Goal: Transaction & Acquisition: Purchase product/service

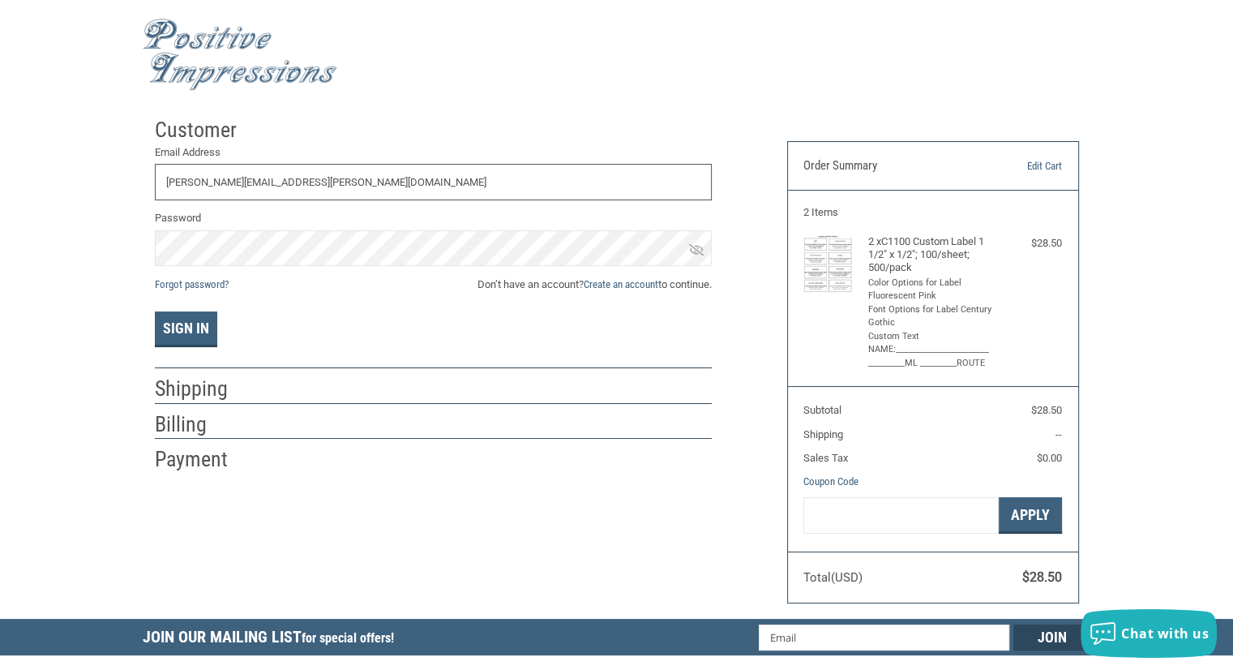
type input "[PERSON_NAME][EMAIL_ADDRESS][PERSON_NAME][DOMAIN_NAME]"
click at [656, 283] on span "Don’t have an account? Create an account to continue." at bounding box center [595, 285] width 234 height 16
click at [612, 280] on link "Create an account" at bounding box center [621, 284] width 75 height 12
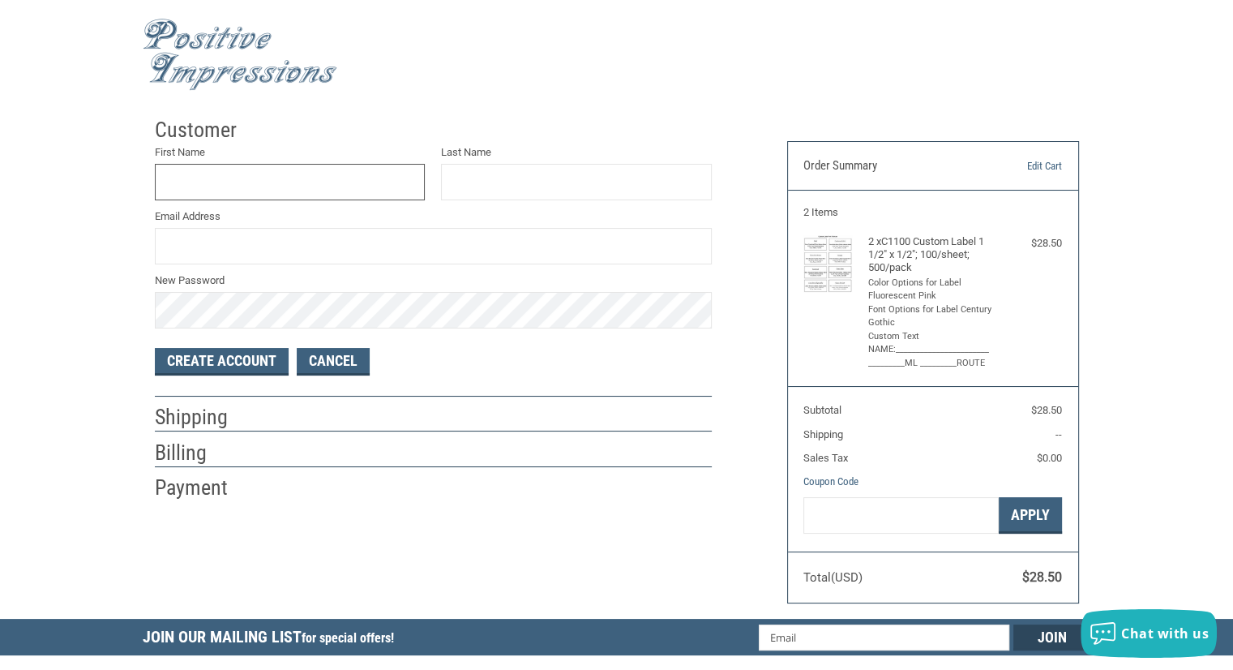
click at [356, 165] on input "First Name" at bounding box center [290, 182] width 271 height 36
drag, startPoint x: 301, startPoint y: 182, endPoint x: 190, endPoint y: 166, distance: 112.3
click at [191, 166] on input "SAMAN" at bounding box center [290, 182] width 271 height 36
click at [207, 179] on input "[PERSON_NAME]" at bounding box center [290, 182] width 271 height 36
click at [216, 183] on input "[PERSON_NAME]" at bounding box center [290, 182] width 271 height 36
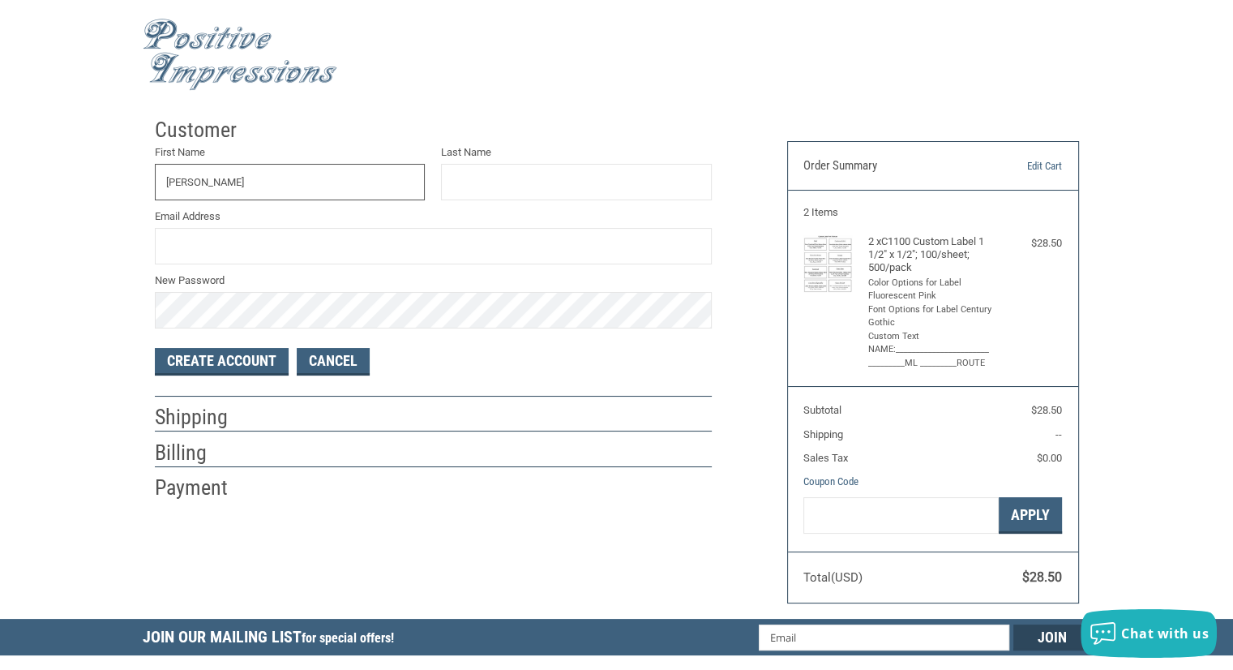
type input "[PERSON_NAME]"
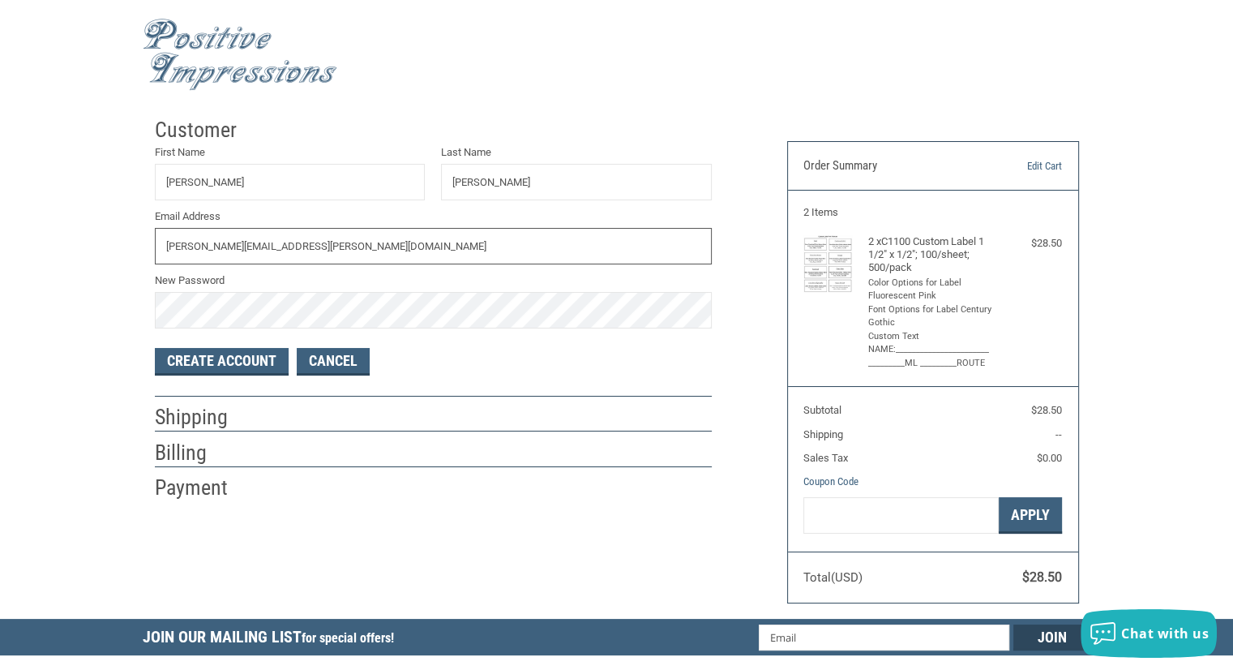
type input "[PERSON_NAME][EMAIL_ADDRESS][PERSON_NAME][DOMAIN_NAME]"
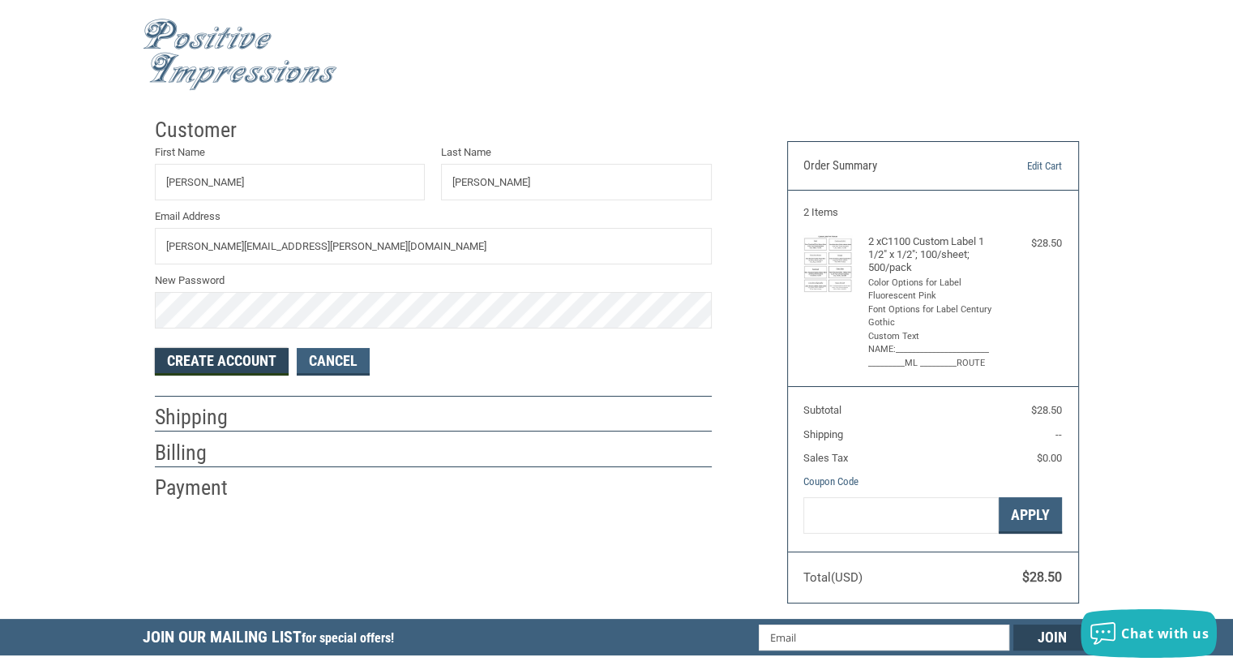
click at [250, 364] on button "Create Account" at bounding box center [222, 362] width 134 height 28
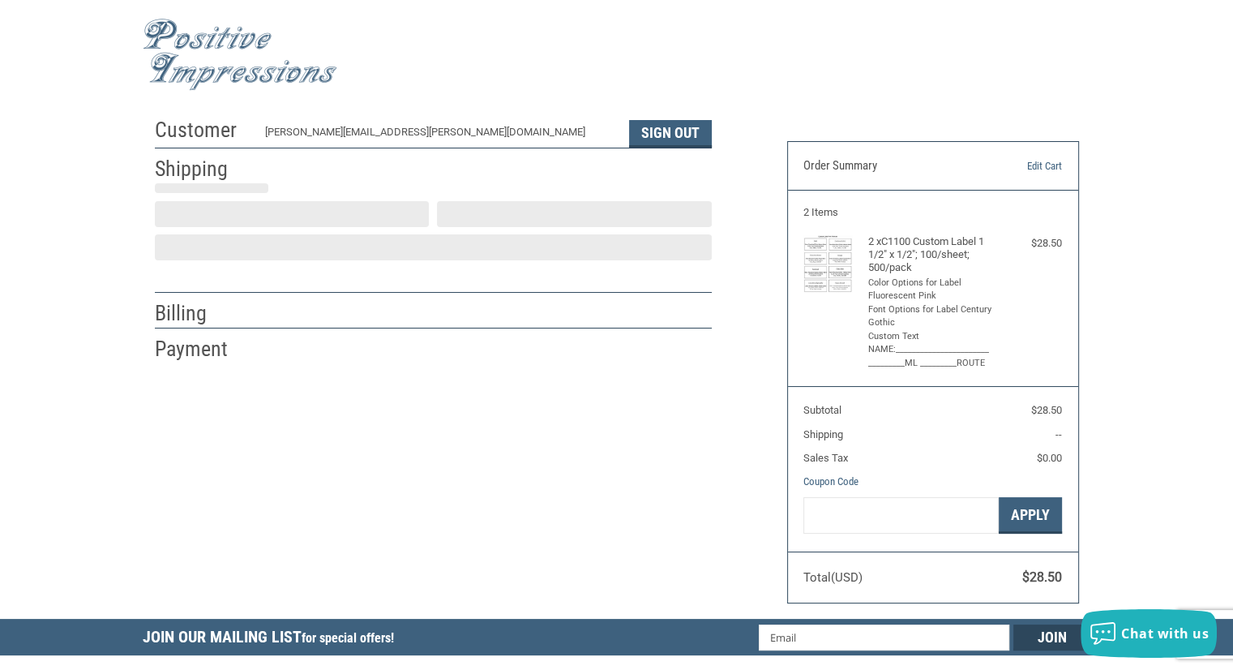
select select "US"
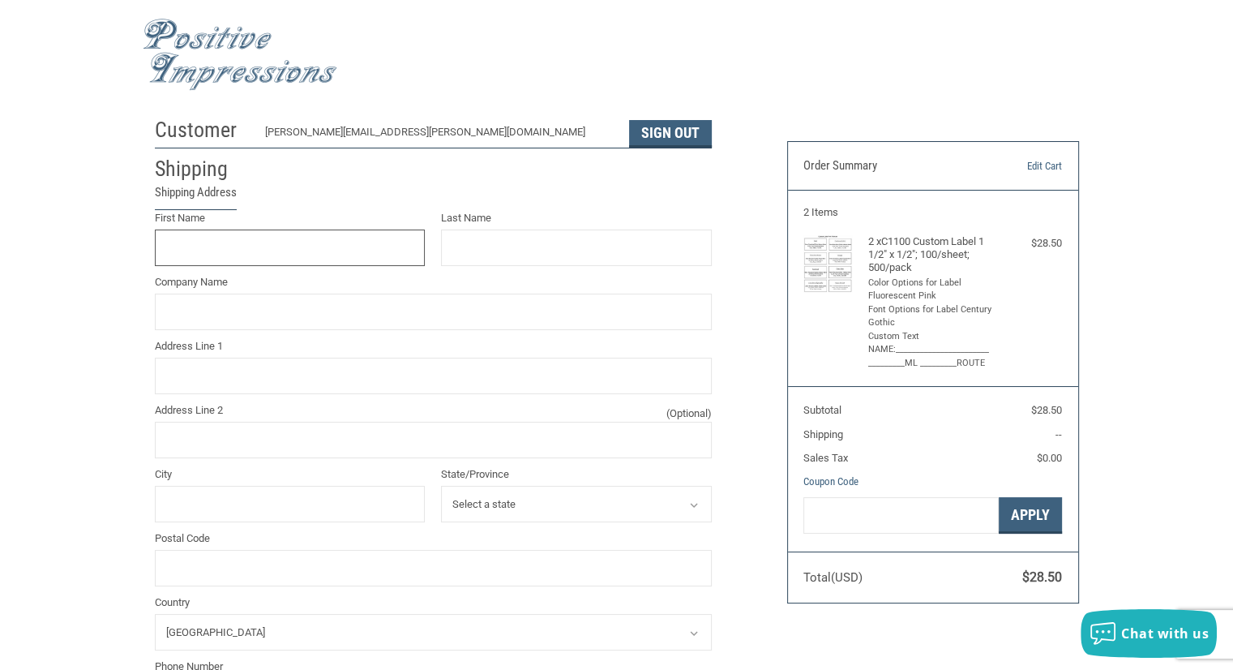
scroll to position [14, 0]
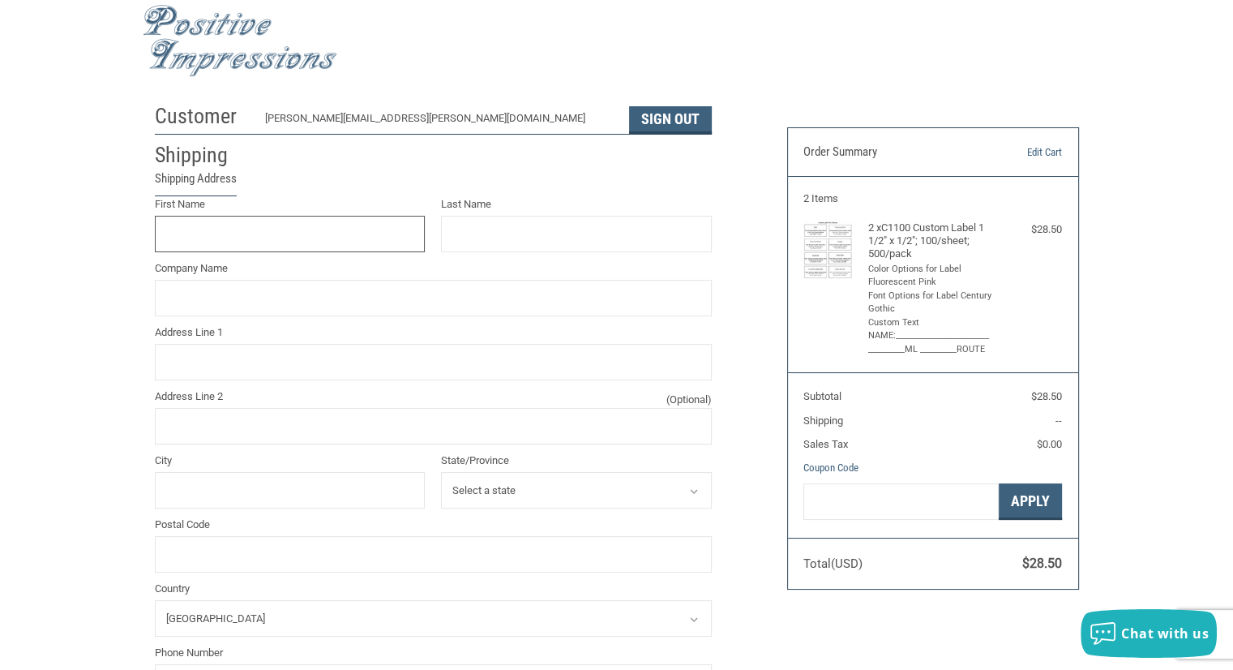
click at [329, 231] on input "First Name" at bounding box center [290, 234] width 271 height 36
type input "[PERSON_NAME]"
type input "SUVETO"
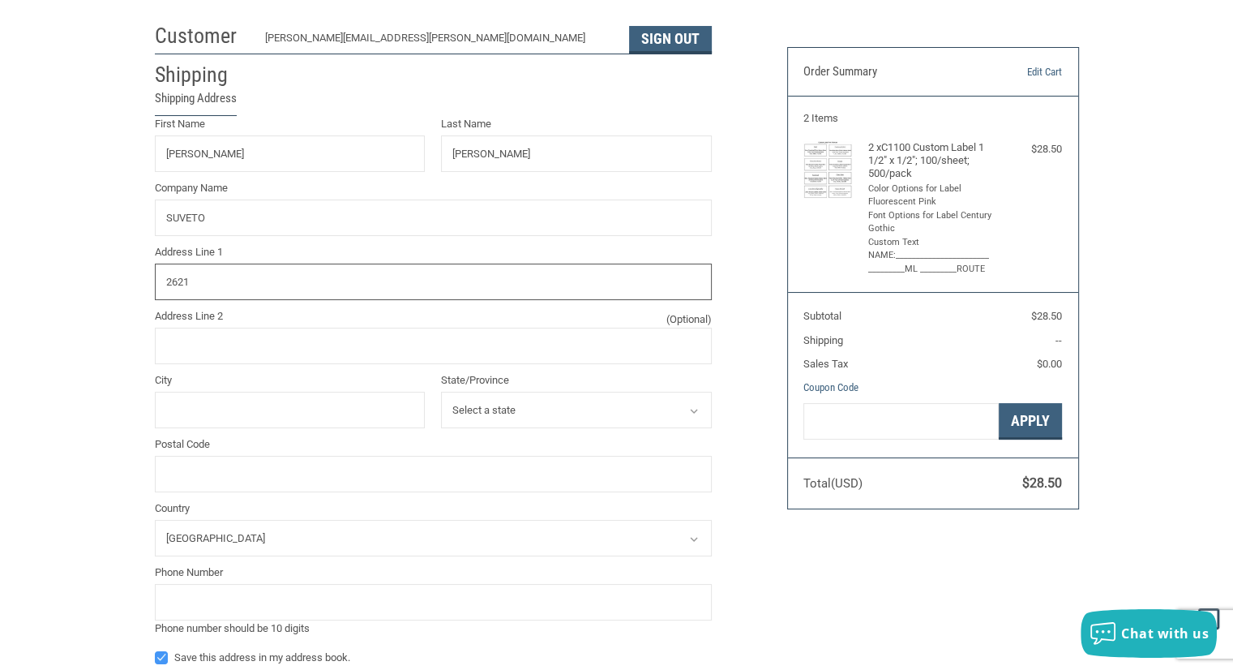
scroll to position [95, 0]
drag, startPoint x: 182, startPoint y: 280, endPoint x: 114, endPoint y: 291, distance: 69.1
click at [114, 291] on div "Customer [EMAIL_ADDRESS][DOMAIN_NAME] Sign Out Shipping Shipping Address First …" at bounding box center [616, 514] width 1233 height 998
type input "[STREET_ADDRESS][PERSON_NAME]"
drag, startPoint x: 289, startPoint y: 408, endPoint x: 290, endPoint y: 419, distance: 11.4
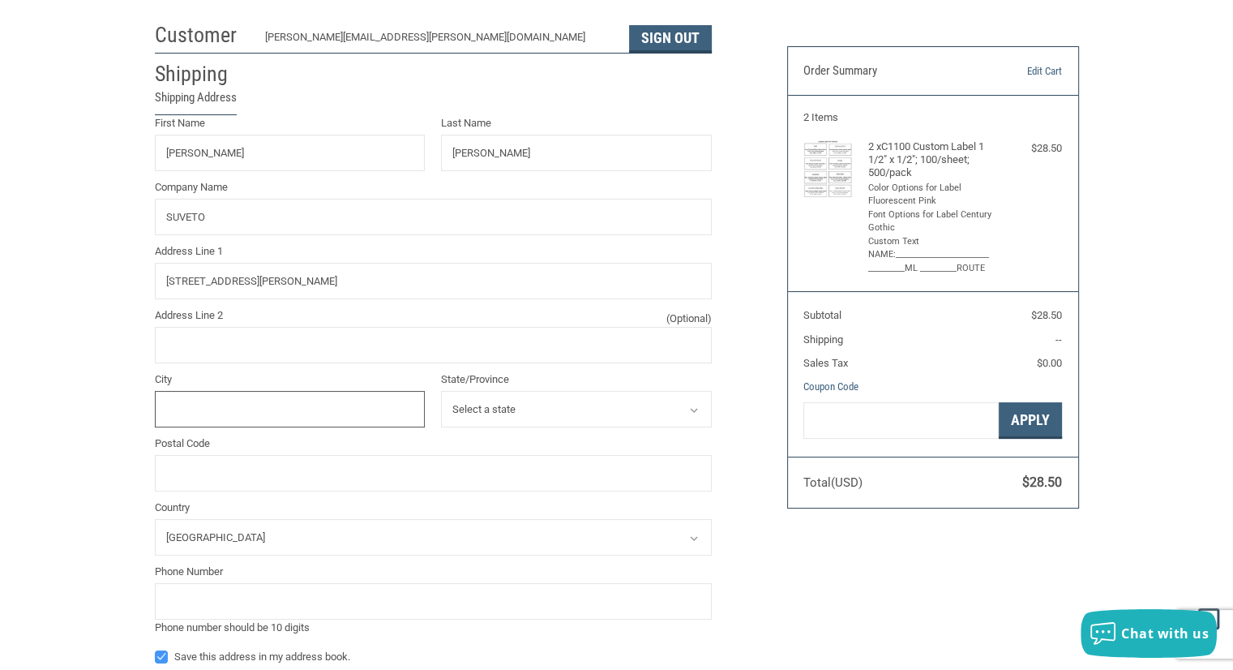
click at [289, 408] on input "City" at bounding box center [290, 409] width 271 height 36
type input "CONSHOHOCKEN"
click at [509, 396] on select "Select a state [US_STATE] [US_STATE] [US_STATE] [US_STATE] [US_STATE] [US_STATE…" at bounding box center [576, 409] width 271 height 36
select select "PA"
click at [441, 391] on select "Select a state [US_STATE] [US_STATE] [US_STATE] [US_STATE] [US_STATE] [US_STATE…" at bounding box center [576, 409] width 271 height 36
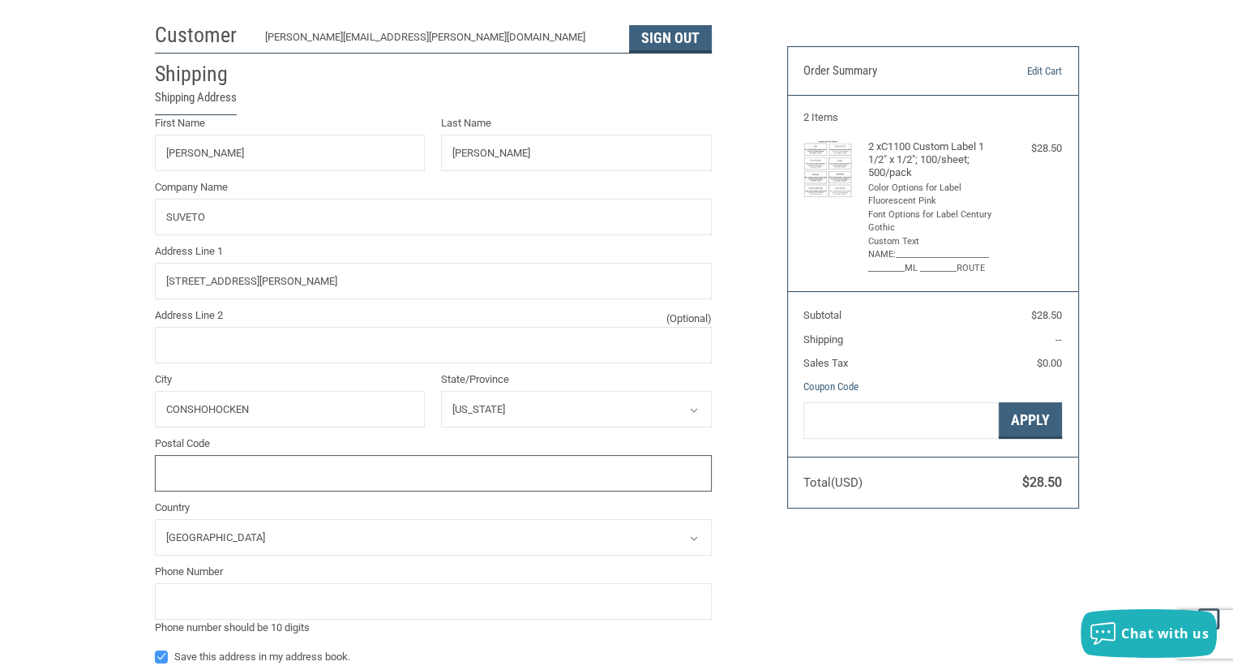
click at [317, 483] on input "Postal Code" at bounding box center [433, 473] width 557 height 36
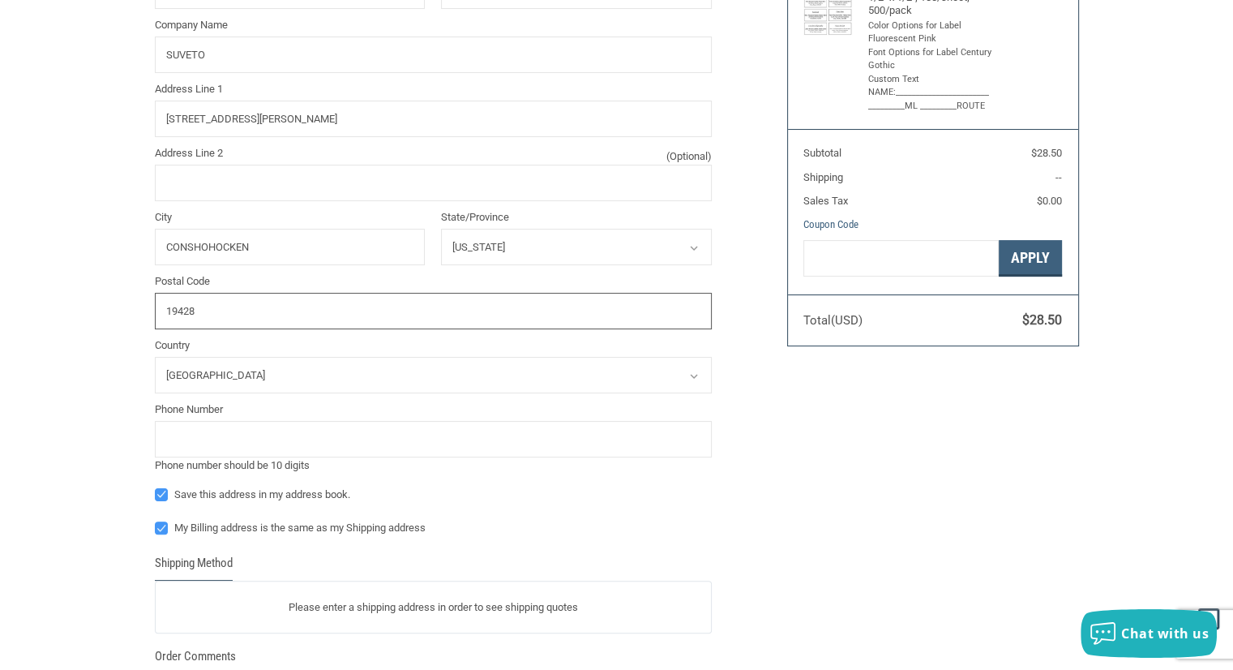
type input "19428"
click at [222, 426] on input "tel" at bounding box center [433, 439] width 557 height 36
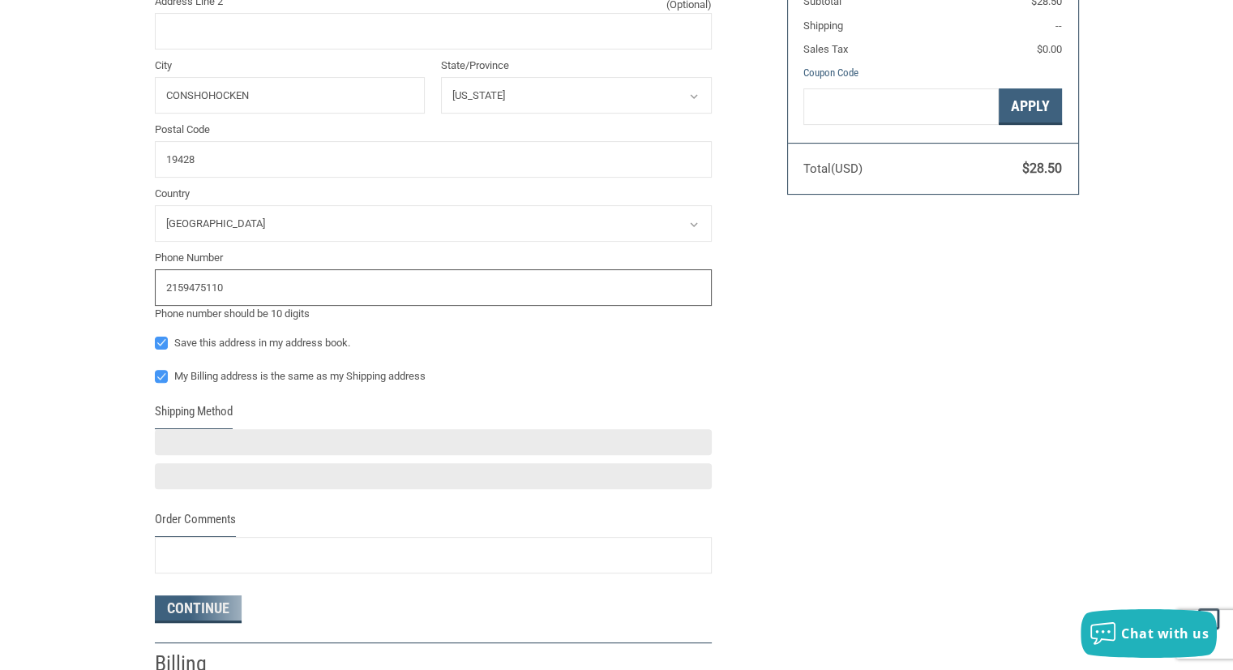
scroll to position [419, 0]
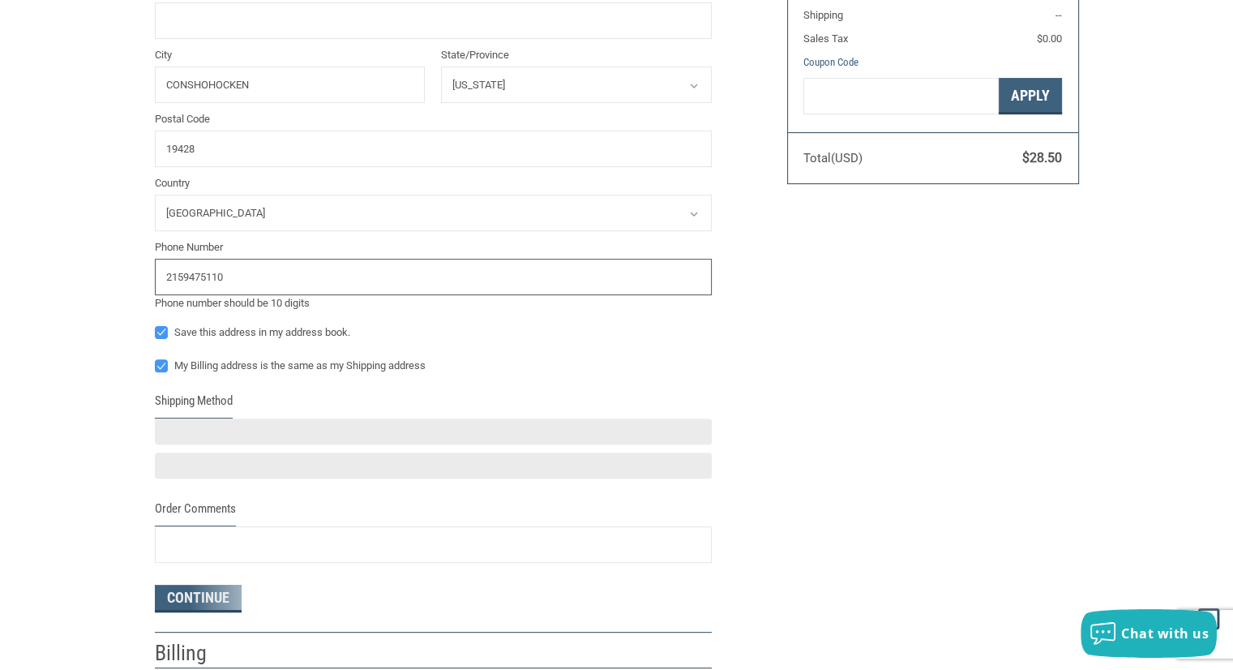
type input "2159475110"
click at [881, 387] on div "Customer [PERSON_NAME][EMAIL_ADDRESS][PERSON_NAME][DOMAIN_NAME] Sign Out Shippi…" at bounding box center [617, 196] width 949 height 1013
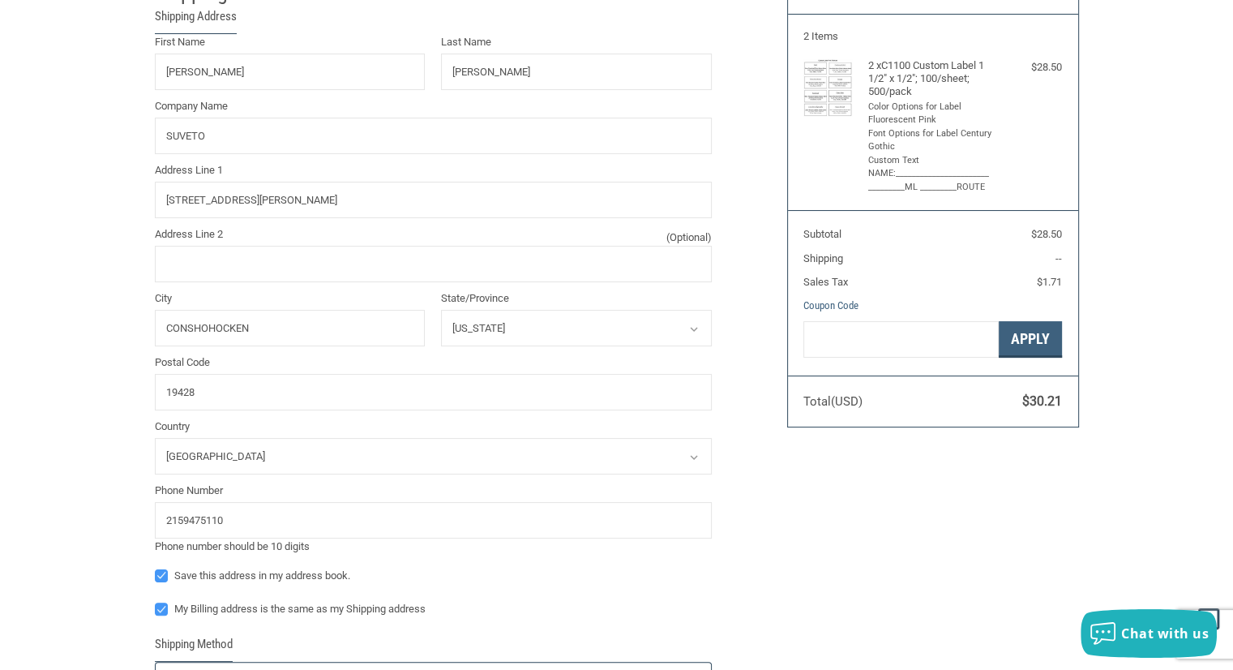
radio input "true"
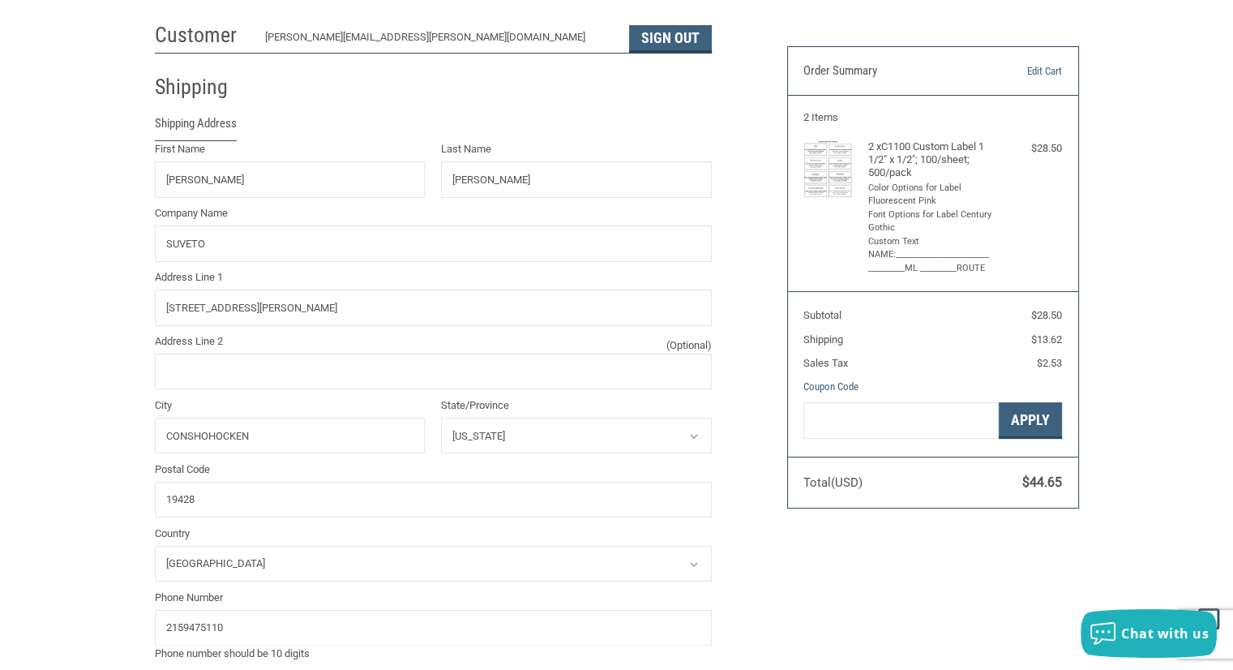
scroll to position [14, 0]
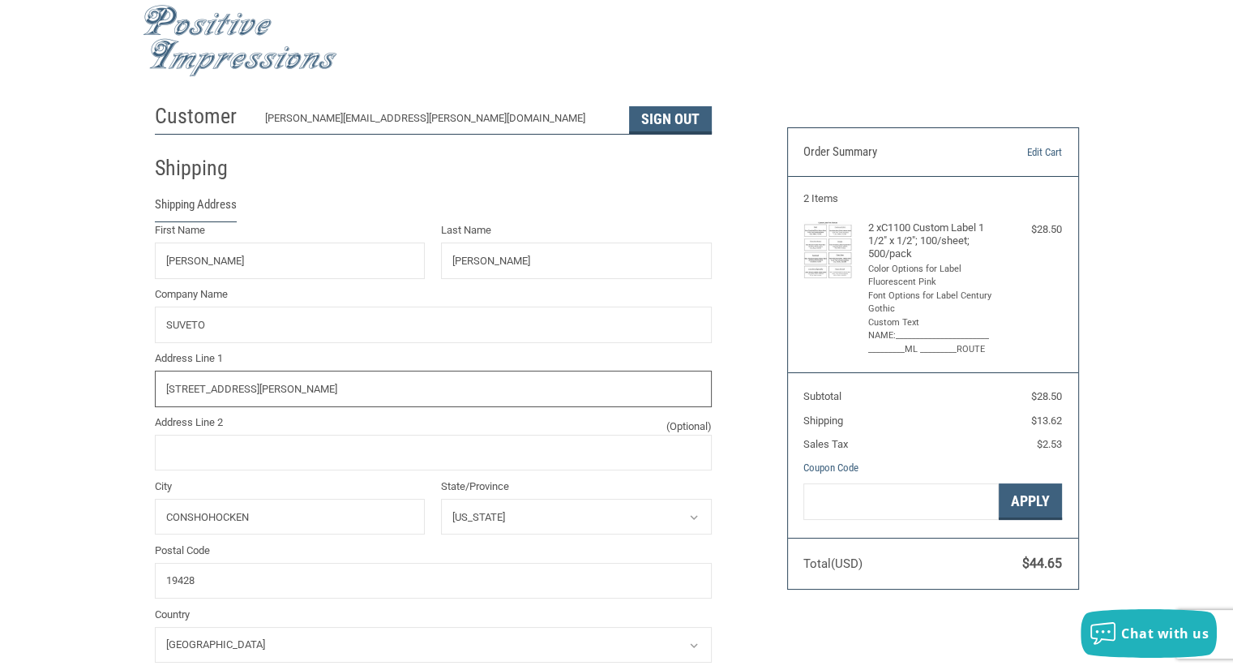
drag, startPoint x: 282, startPoint y: 392, endPoint x: 123, endPoint y: 381, distance: 159.3
type input "[STREET_ADDRESS]"
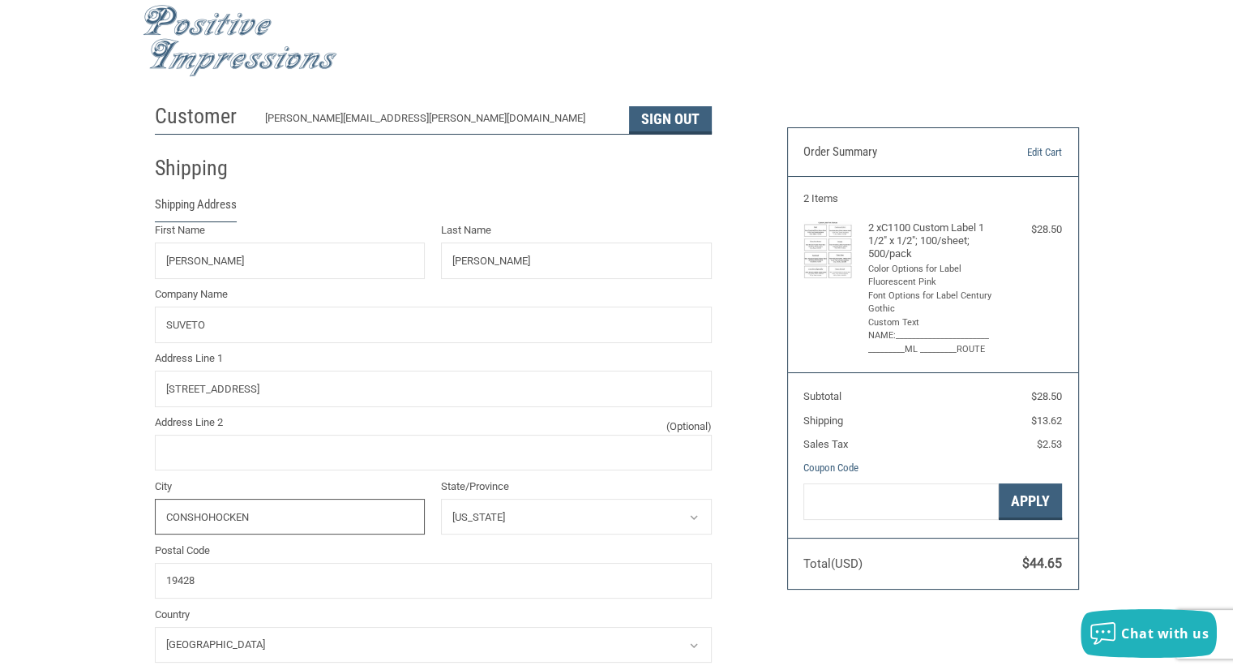
drag, startPoint x: 324, startPoint y: 517, endPoint x: 123, endPoint y: 504, distance: 201.6
type input "[GEOGRAPHIC_DATA]"
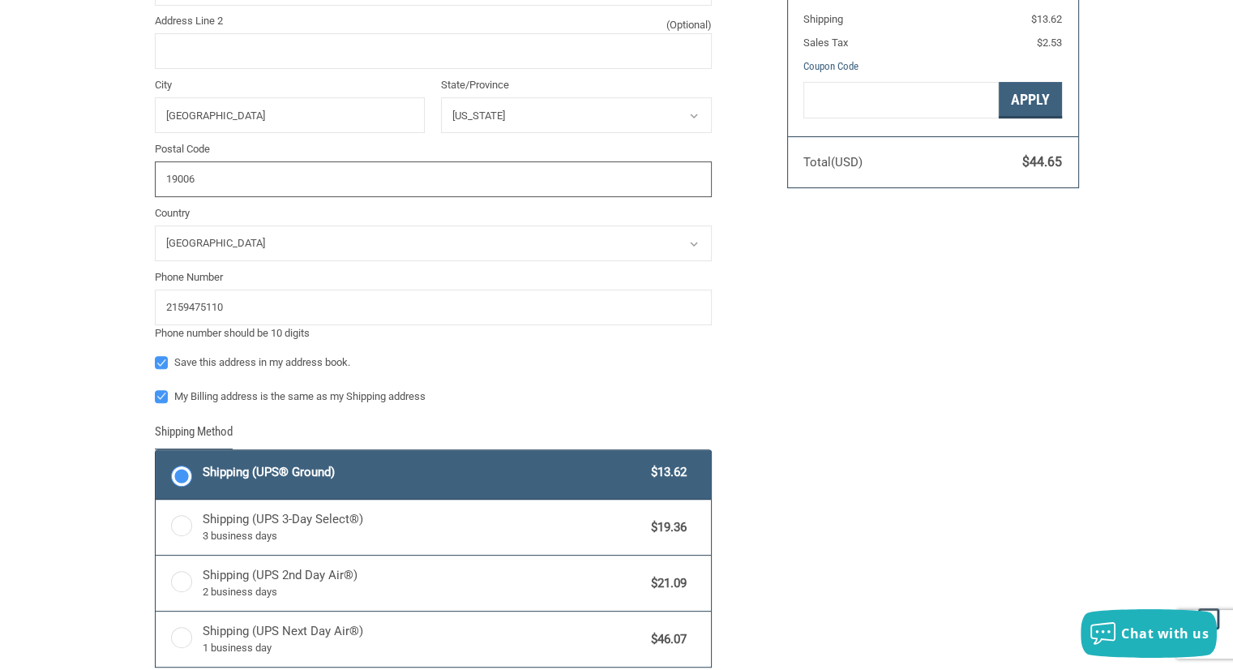
scroll to position [500, 0]
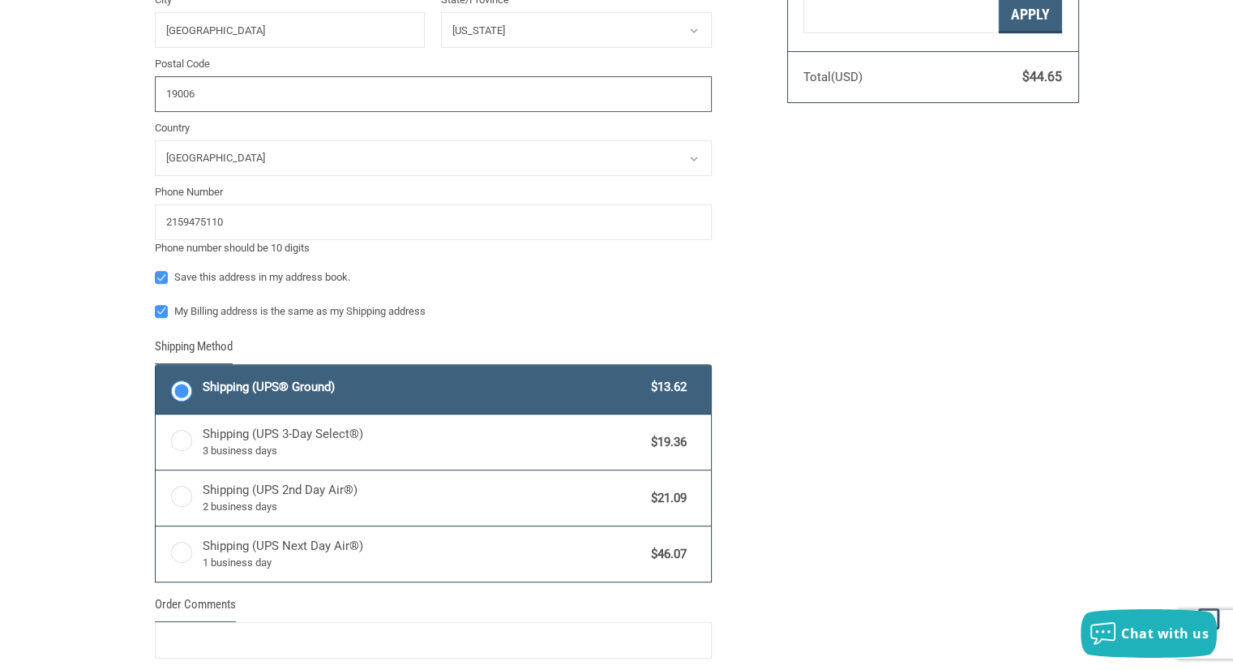
type input "19006"
click at [896, 384] on div "Customer [EMAIL_ADDRESS][DOMAIN_NAME] Sign Out Shipping Shipping Address First …" at bounding box center [617, 204] width 949 height 1190
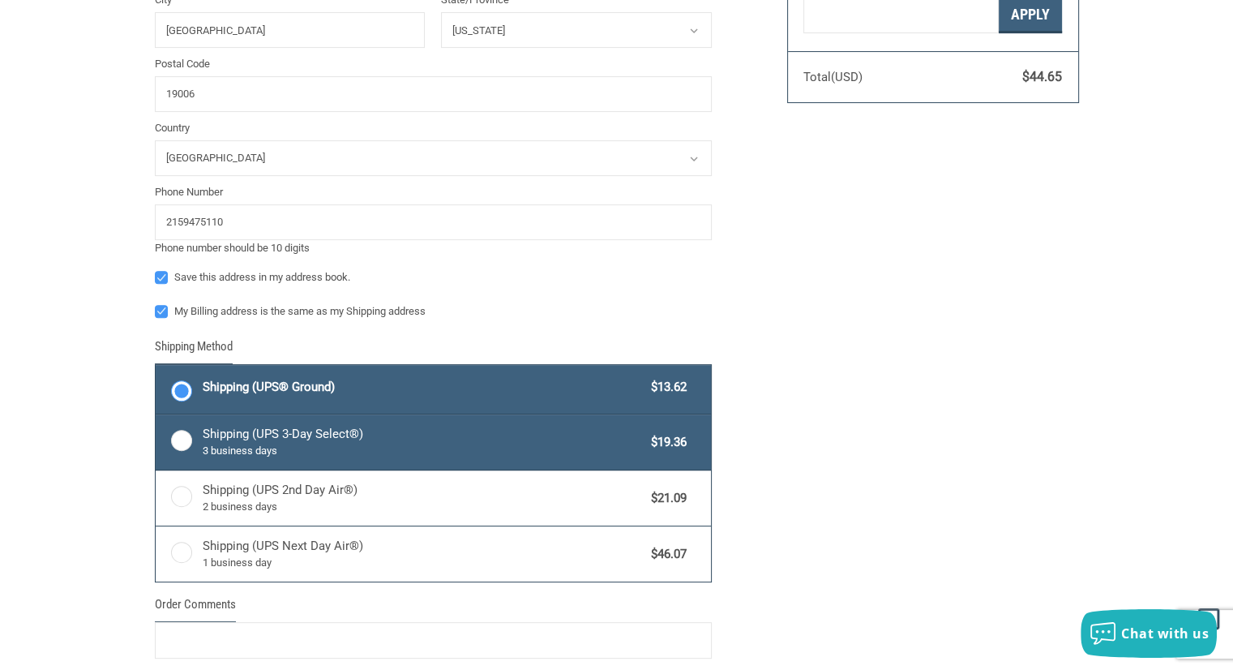
click at [200, 436] on label "Shipping (UPS 3-Day Select®) 3 business days $19.36" at bounding box center [434, 441] width 556 height 55
click at [157, 417] on input "Shipping (UPS 3-Day Select®) 3 business days $19.36" at bounding box center [156, 416] width 1 height 1
radio input "true"
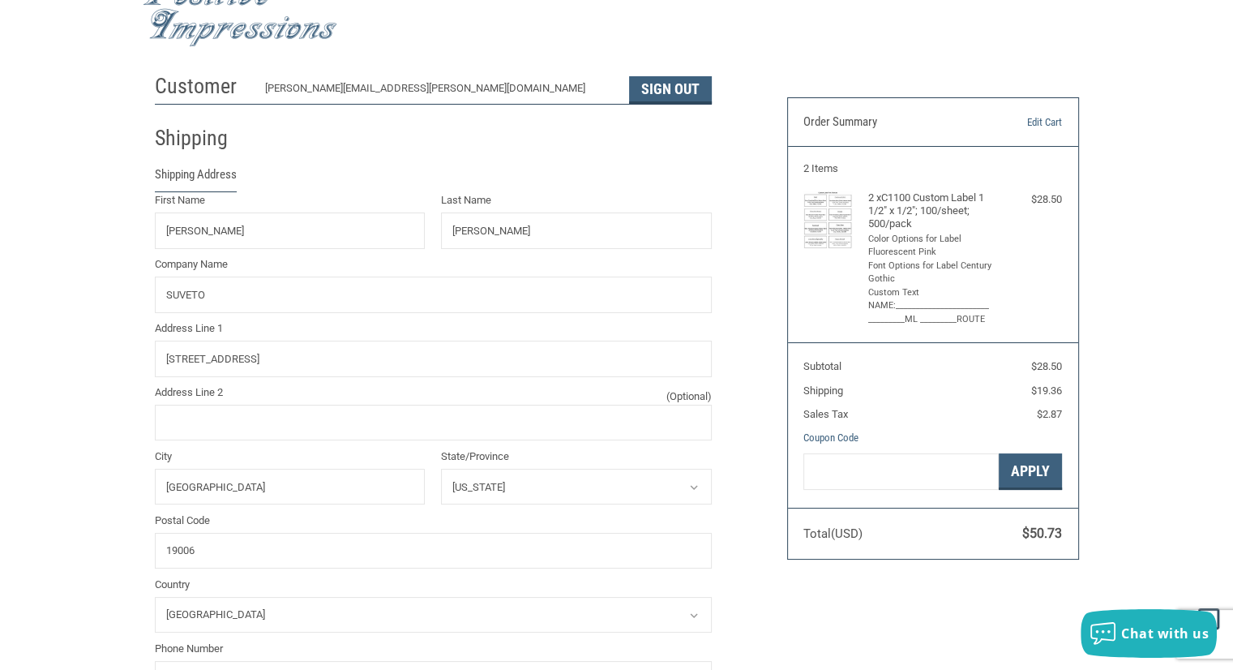
scroll to position [0, 0]
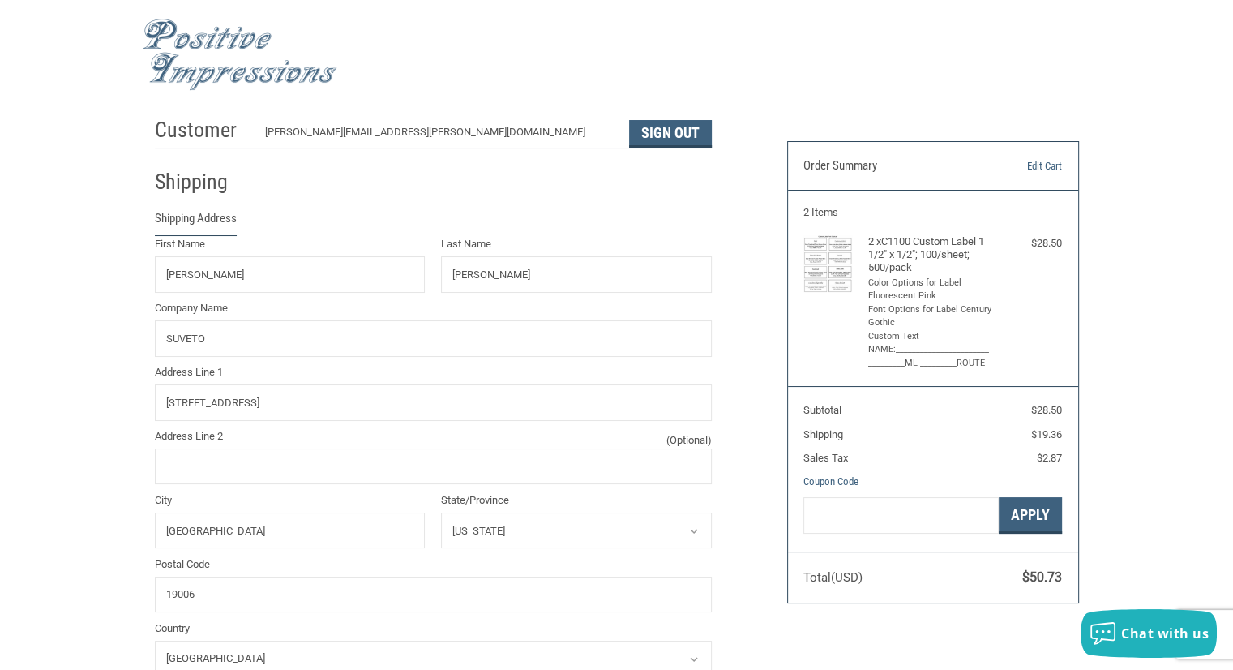
click at [847, 165] on h3 "Order Summary" at bounding box center [892, 166] width 176 height 16
click at [884, 274] on div "2 x C1100 Custom Label 1 1/2" x 1/2"; 100/sheet; 500/pack Color Options for Lab…" at bounding box center [934, 302] width 130 height 135
